Goal: Information Seeking & Learning: Learn about a topic

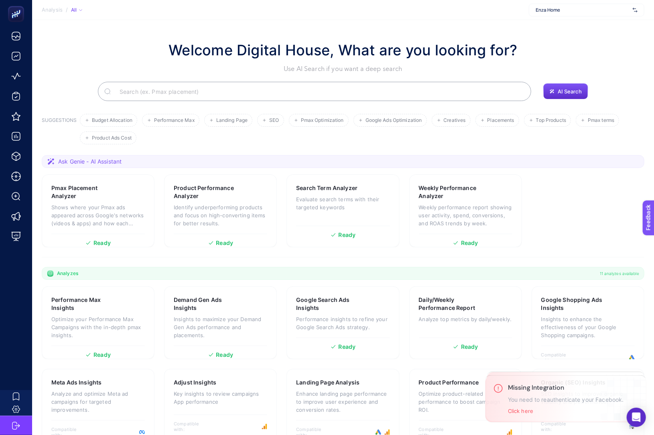
click at [563, 12] on span "Enza Home" at bounding box center [582, 10] width 94 height 6
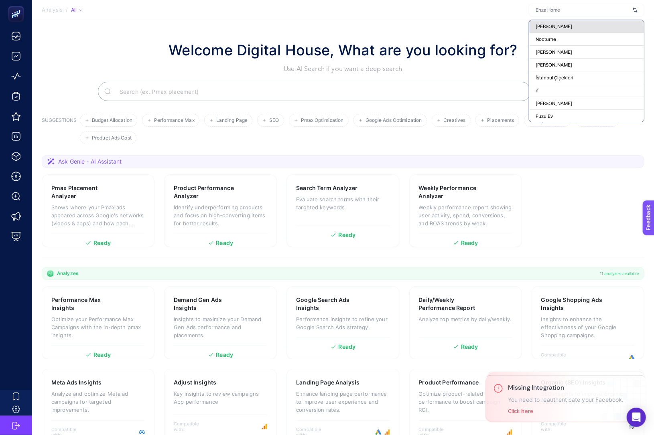
click at [557, 22] on div "[PERSON_NAME]" at bounding box center [586, 26] width 115 height 13
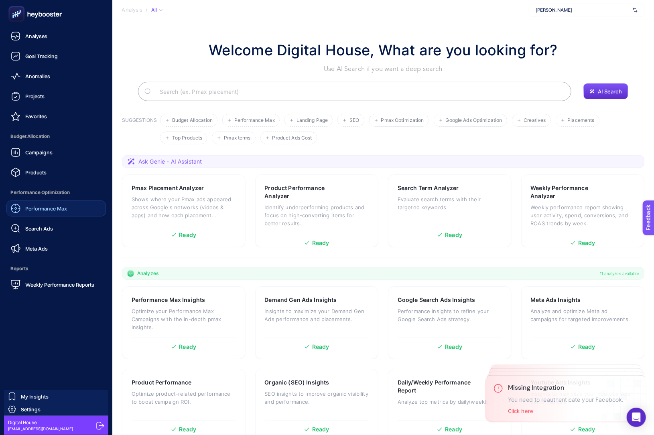
click at [42, 200] on link "Performance Max" at bounding box center [55, 208] width 99 height 16
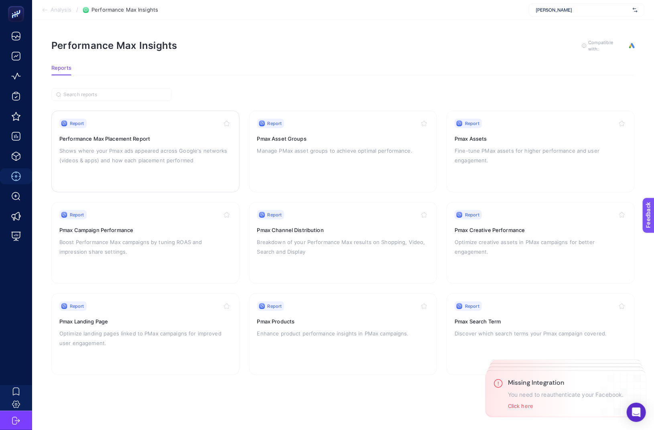
click at [155, 151] on p "Shows where your Pmax ads appeared across Google's networks (videos & apps) and…" at bounding box center [145, 155] width 172 height 19
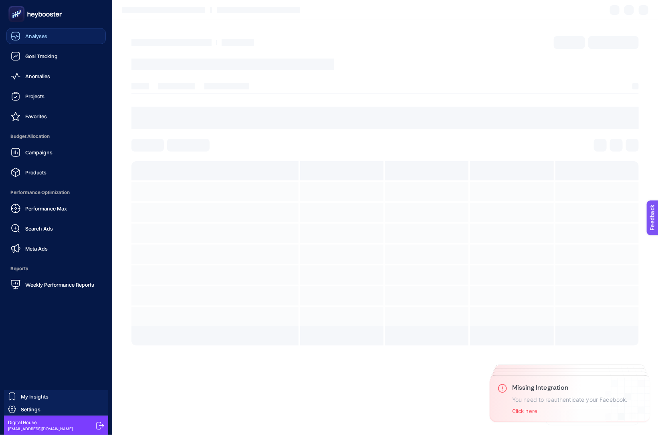
click at [30, 40] on div "Analyses" at bounding box center [29, 36] width 36 height 10
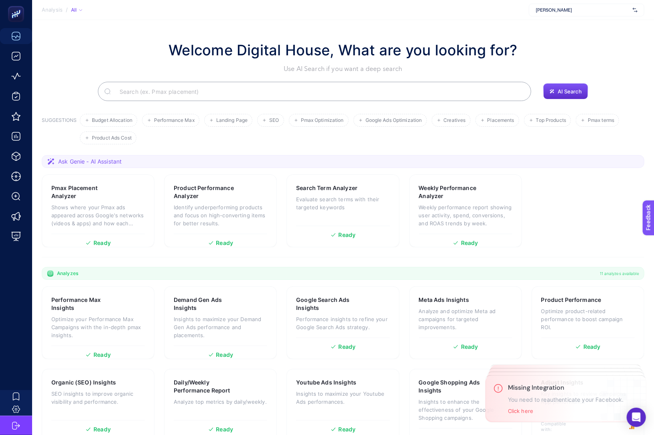
click at [191, 85] on input "Search" at bounding box center [318, 91] width 411 height 22
click at [122, 208] on p "Shows where your Pmax ads appeared across Google's networks (videos & apps) and…" at bounding box center [97, 215] width 93 height 24
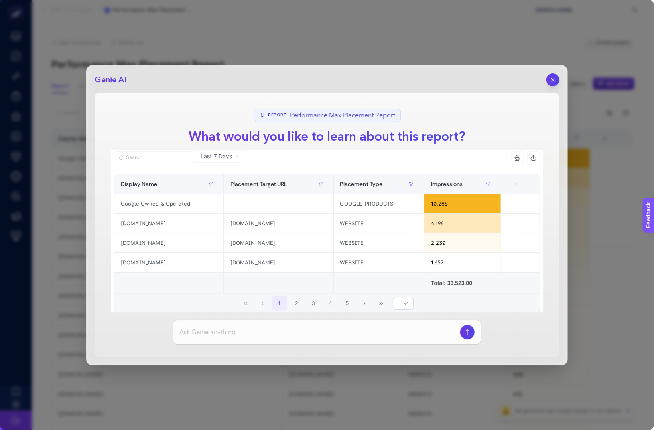
scroll to position [21, 0]
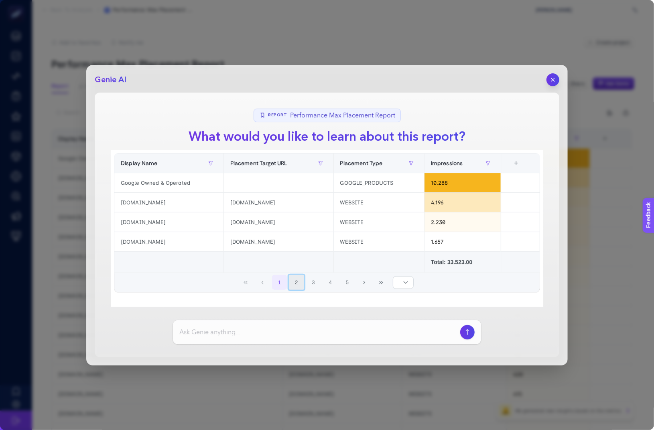
click at [293, 283] on button "2" at bounding box center [296, 282] width 15 height 15
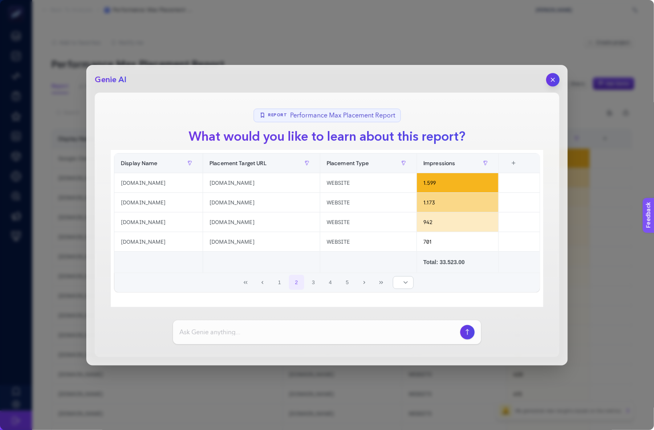
click at [558, 81] on button "button" at bounding box center [553, 80] width 14 height 14
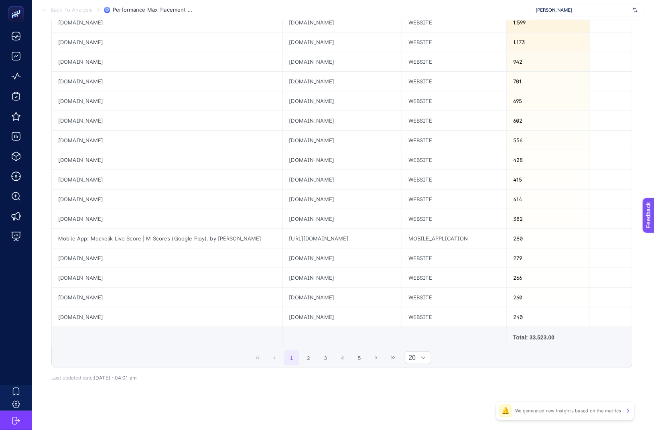
scroll to position [0, 0]
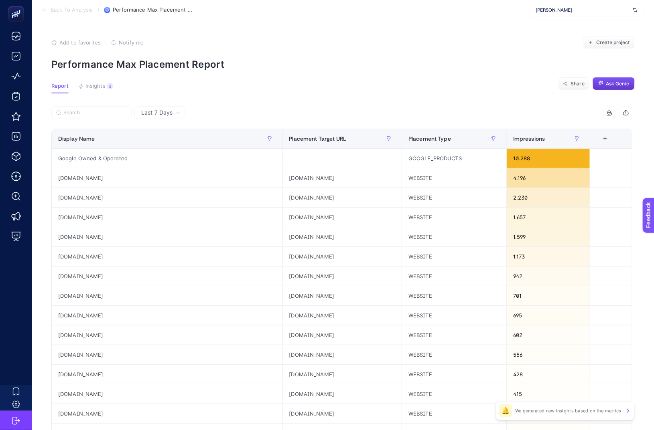
click at [602, 83] on icon "button" at bounding box center [601, 84] width 6 height 6
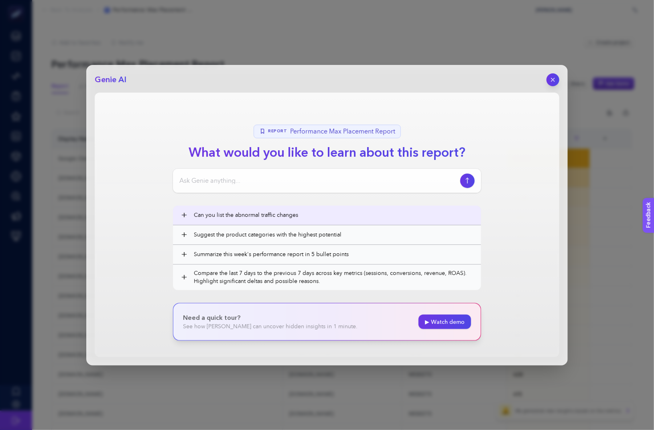
click at [321, 223] on button "+ Can you list the abnormal traffic changes" at bounding box center [327, 215] width 308 height 19
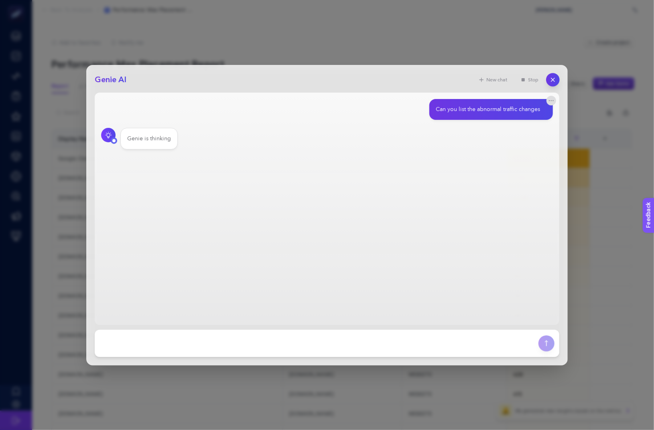
click at [555, 77] on icon "button" at bounding box center [552, 79] width 7 height 7
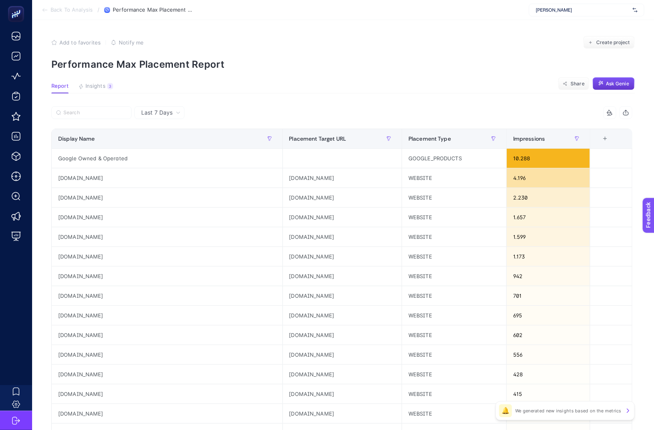
scroll to position [215, 0]
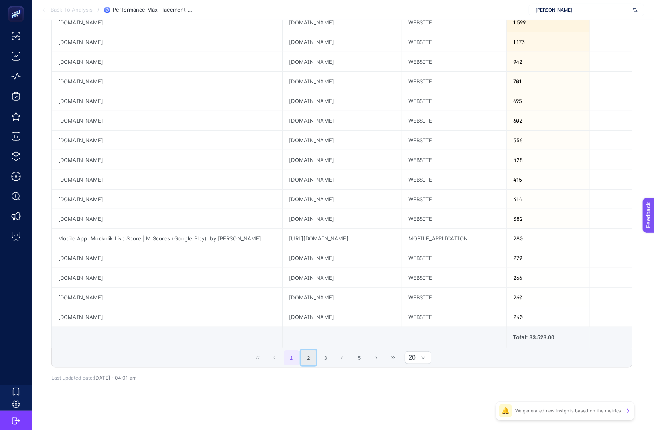
click at [311, 359] on button "2" at bounding box center [308, 357] width 15 height 15
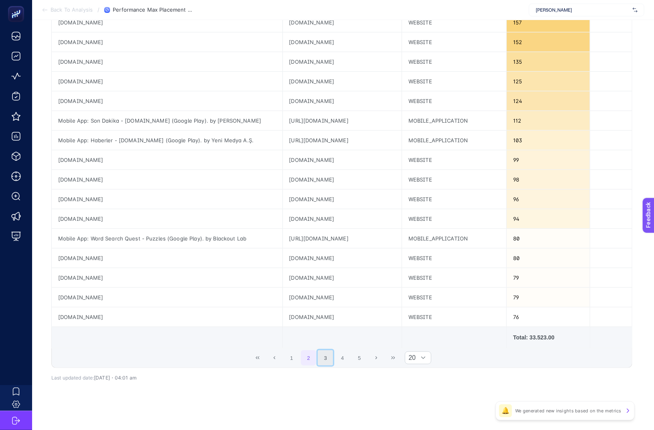
click at [330, 357] on button "3" at bounding box center [325, 357] width 15 height 15
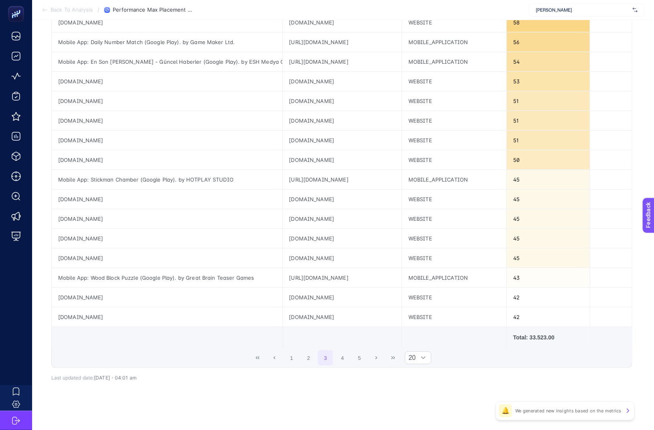
click at [353, 357] on span "1 2 3 4 5" at bounding box center [325, 358] width 85 height 17
click at [364, 357] on button "5" at bounding box center [359, 357] width 15 height 15
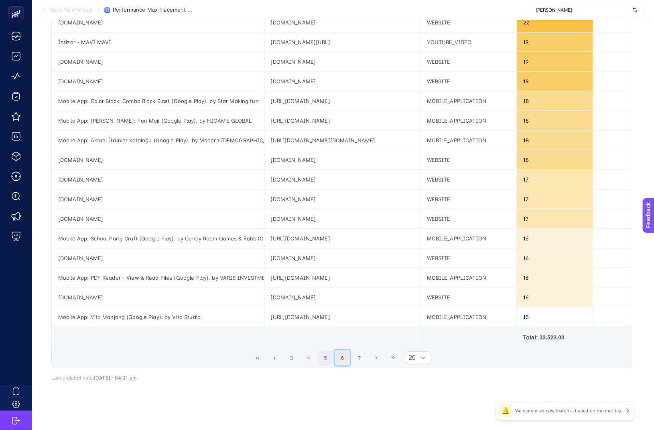
click at [338, 361] on button "6" at bounding box center [342, 357] width 15 height 15
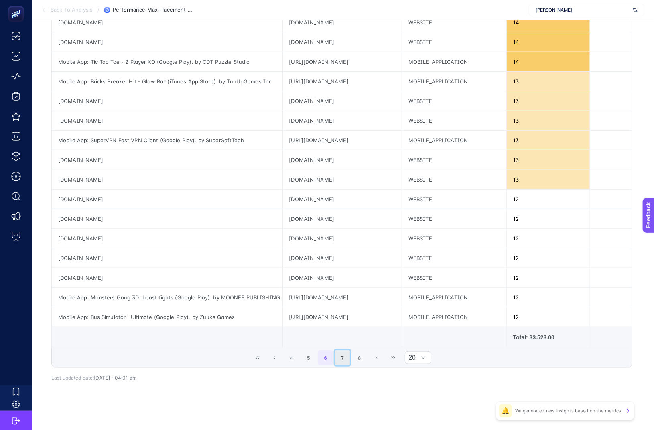
click at [350, 361] on button "7" at bounding box center [342, 357] width 15 height 15
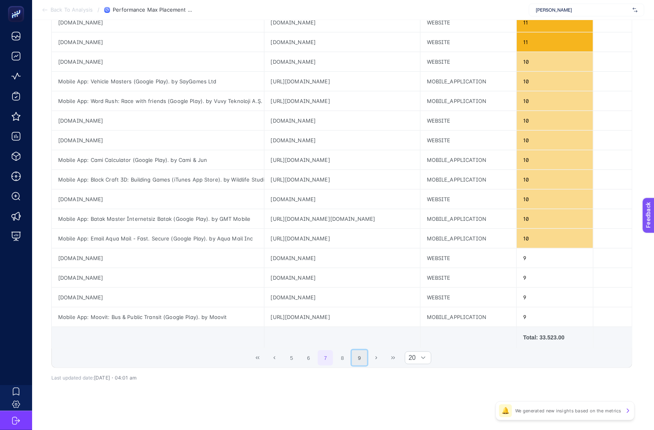
click at [356, 361] on button "9" at bounding box center [359, 357] width 15 height 15
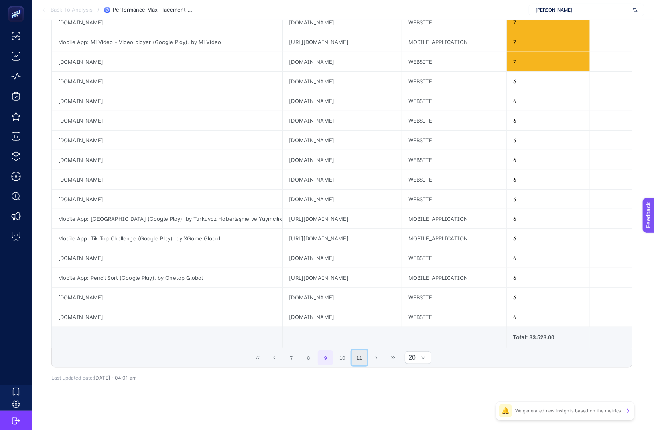
click at [367, 360] on button "11" at bounding box center [359, 357] width 15 height 15
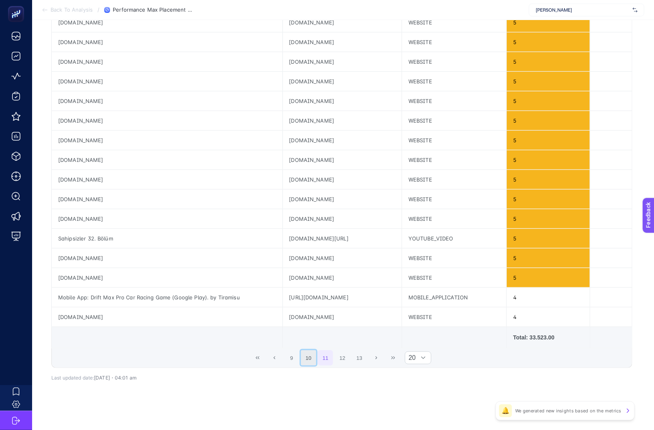
click at [303, 359] on button "10" at bounding box center [308, 357] width 15 height 15
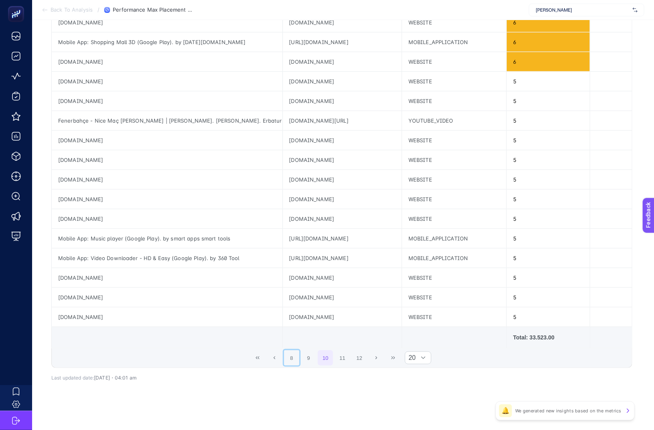
click at [291, 360] on button "8" at bounding box center [291, 357] width 15 height 15
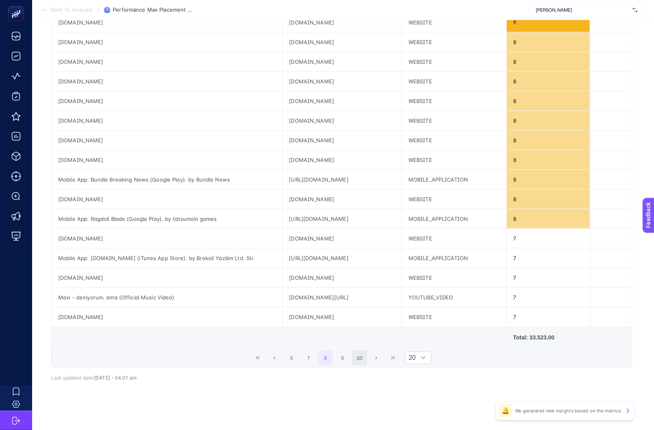
click at [291, 360] on button "6" at bounding box center [291, 357] width 15 height 15
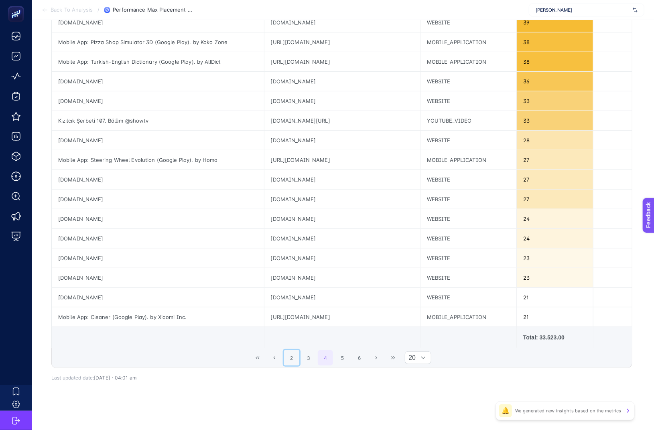
click at [291, 360] on button "2" at bounding box center [291, 357] width 15 height 15
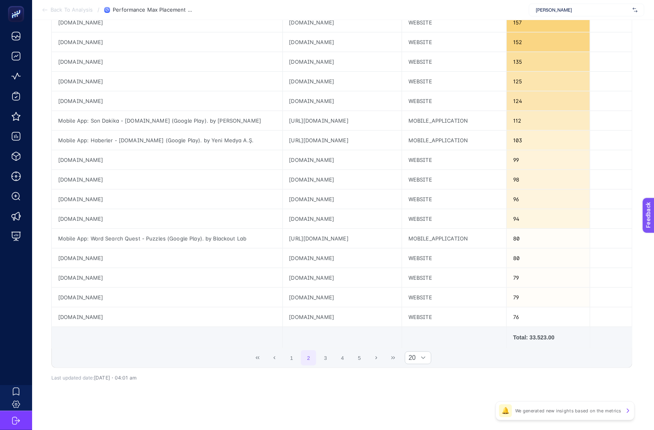
click at [291, 360] on button "1" at bounding box center [291, 357] width 15 height 15
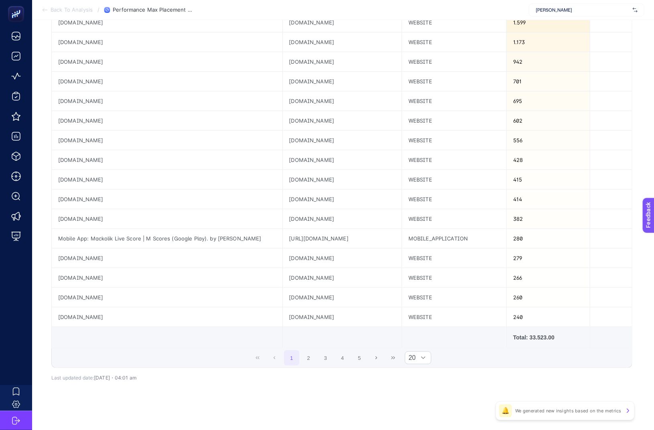
click at [291, 360] on button "1" at bounding box center [291, 357] width 15 height 15
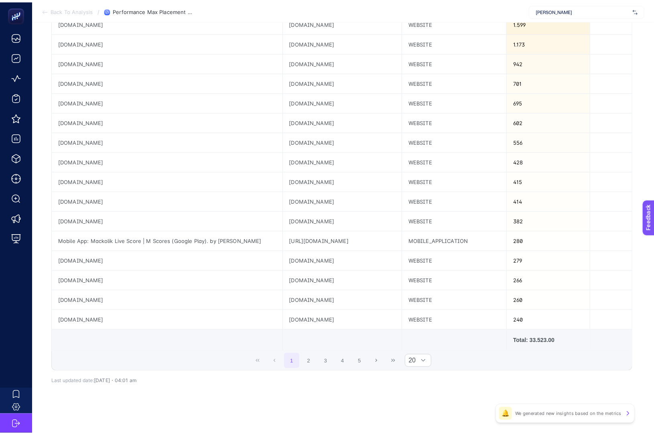
scroll to position [0, 0]
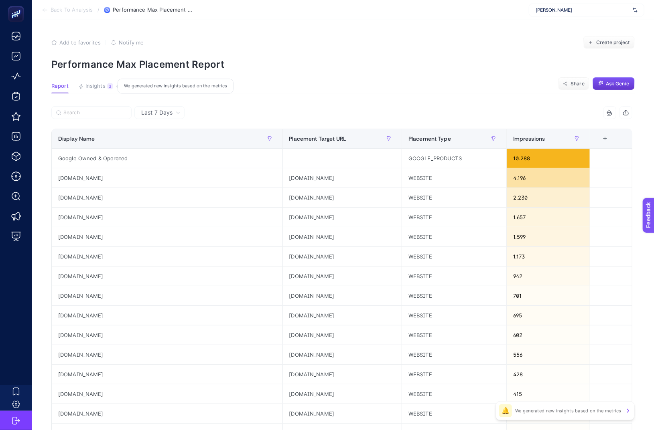
drag, startPoint x: 85, startPoint y: 80, endPoint x: 87, endPoint y: 84, distance: 4.5
click at [85, 81] on article "Add to favorites false Notify me Create project Performance Max Placement Repor…" at bounding box center [342, 333] width 621 height 627
click at [89, 85] on span "Insights" at bounding box center [95, 86] width 20 height 6
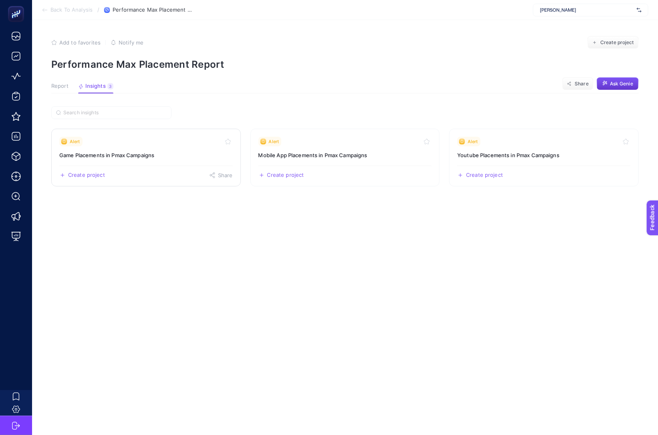
click at [156, 159] on h3 "Game Placements in Pmax Campaigns" at bounding box center [146, 155] width 174 height 8
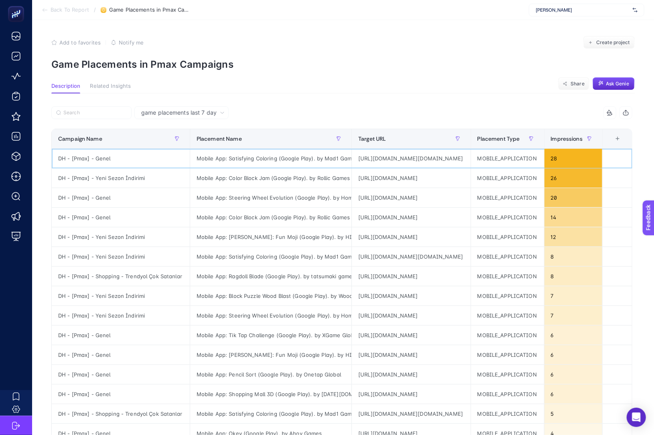
click at [265, 159] on div "Mobile App: Satisfying Coloring (Google Play). by Mad1 Games" at bounding box center [270, 158] width 161 height 19
click at [583, 137] on span "Impressions" at bounding box center [566, 139] width 32 height 6
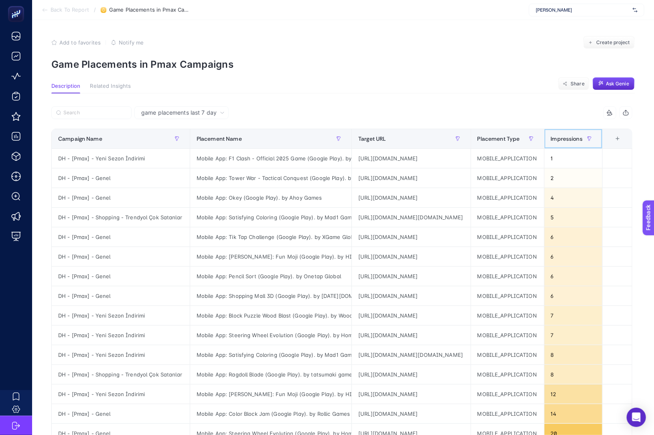
click at [583, 137] on span "Impressions" at bounding box center [566, 139] width 32 height 6
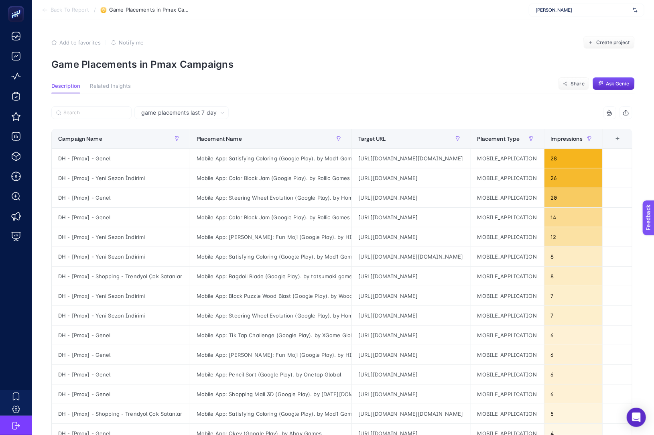
click at [65, 87] on span "Description" at bounding box center [65, 86] width 29 height 6
click at [127, 89] on button "Related Insights" at bounding box center [110, 88] width 41 height 10
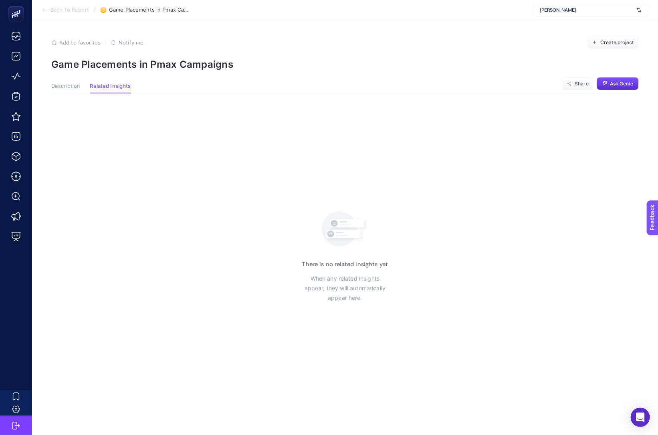
click at [65, 86] on span "Description" at bounding box center [65, 86] width 29 height 6
